Goal: Transaction & Acquisition: Purchase product/service

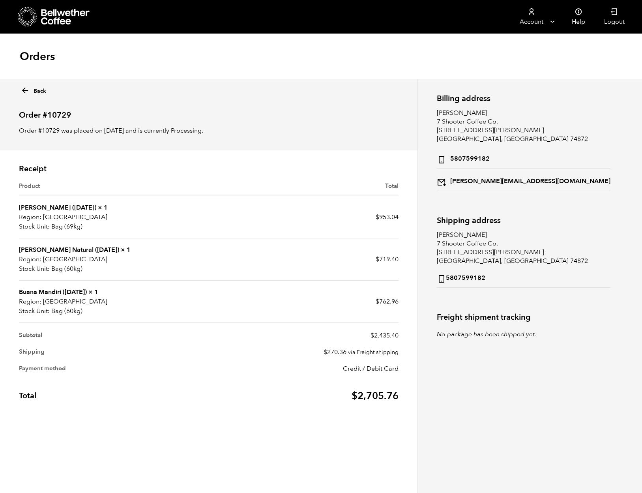
click at [55, 19] on icon at bounding box center [65, 17] width 49 height 16
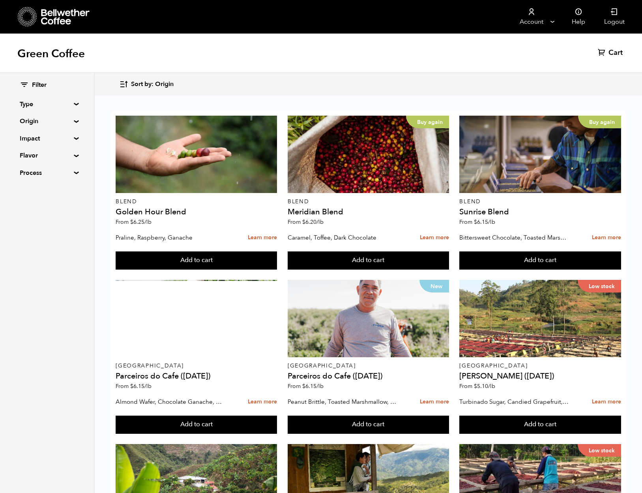
scroll to position [541, 0]
drag, startPoint x: 183, startPoint y: 269, endPoint x: 184, endPoint y: 273, distance: 4.0
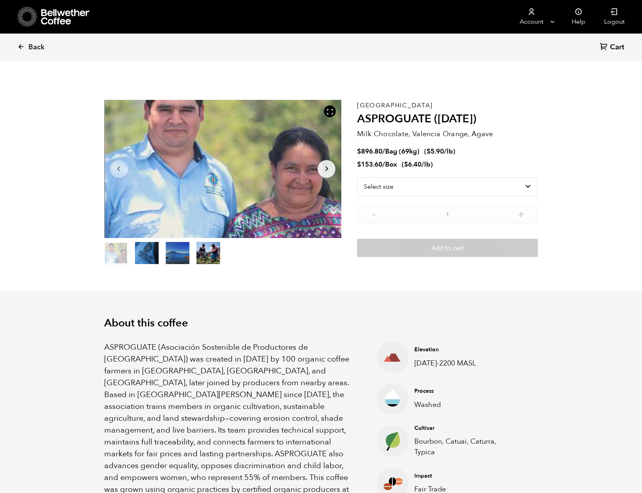
scroll to position [343, 420]
select select "bag-2"
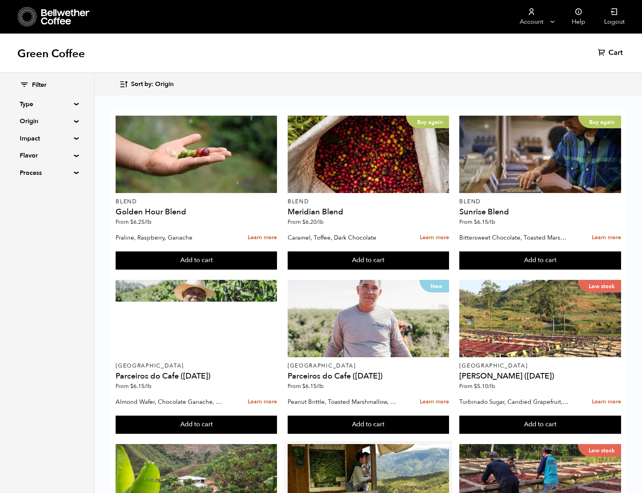
scroll to position [205, 0]
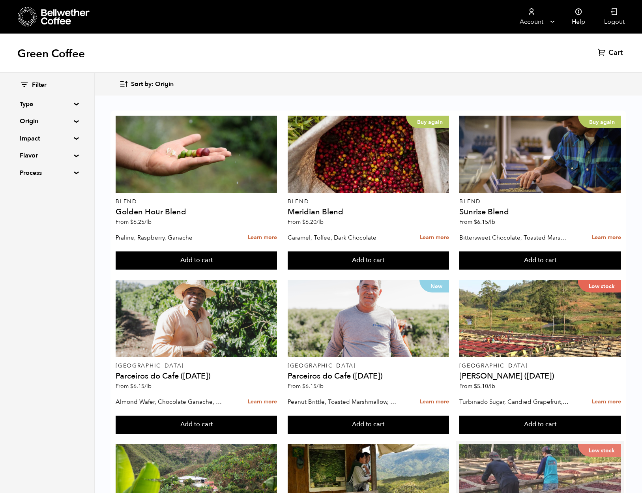
click at [524, 444] on div "Low stock" at bounding box center [540, 482] width 161 height 77
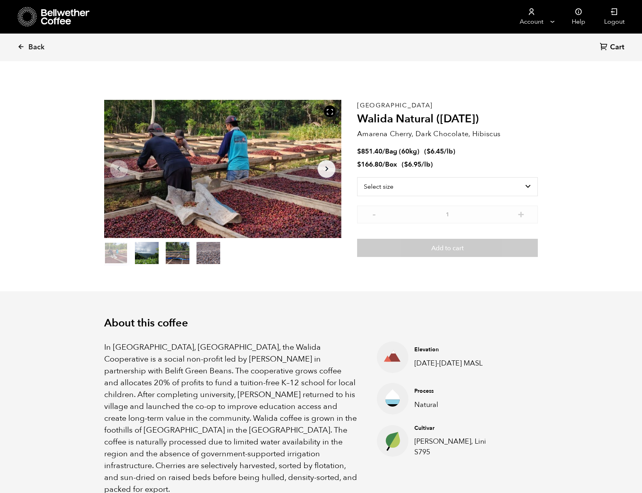
scroll to position [343, 420]
select select "bag-3"
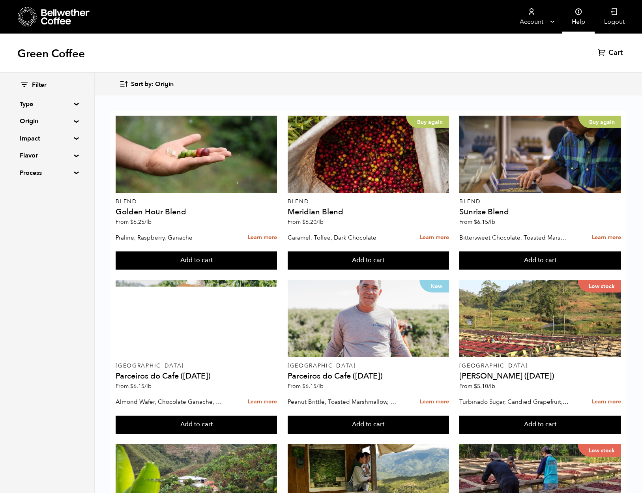
click at [581, 13] on icon at bounding box center [579, 12] width 8 height 8
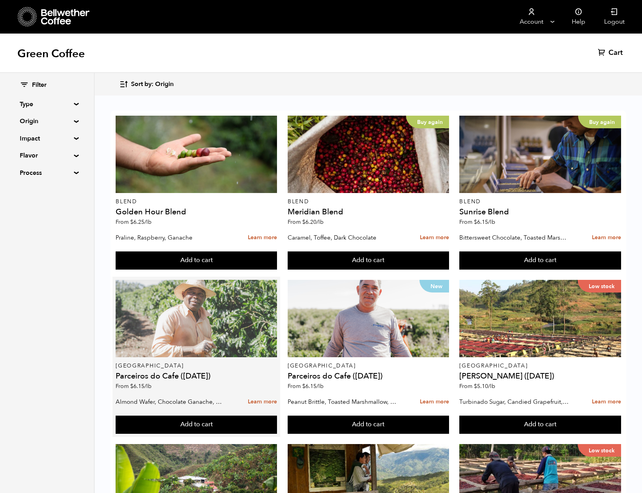
scroll to position [161, 0]
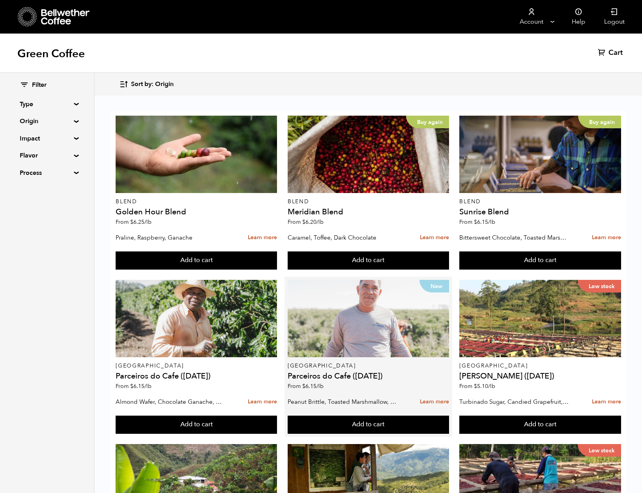
click at [341, 280] on div "New" at bounding box center [368, 318] width 161 height 77
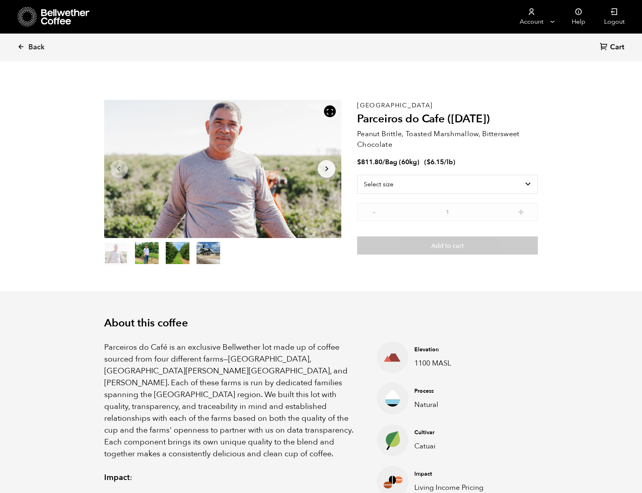
scroll to position [343, 420]
select select "bag-3"
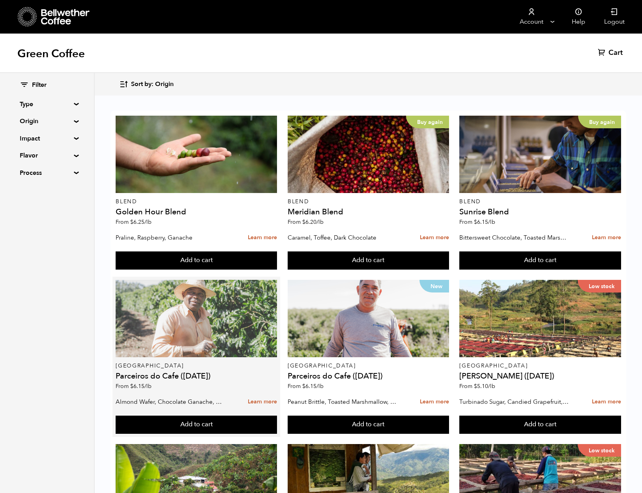
click at [173, 321] on div at bounding box center [196, 318] width 161 height 77
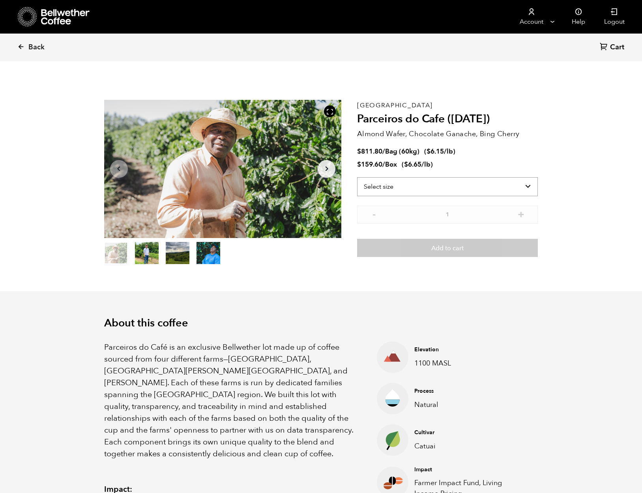
scroll to position [343, 420]
select select "bag-3"
